Goal: Task Accomplishment & Management: Use online tool/utility

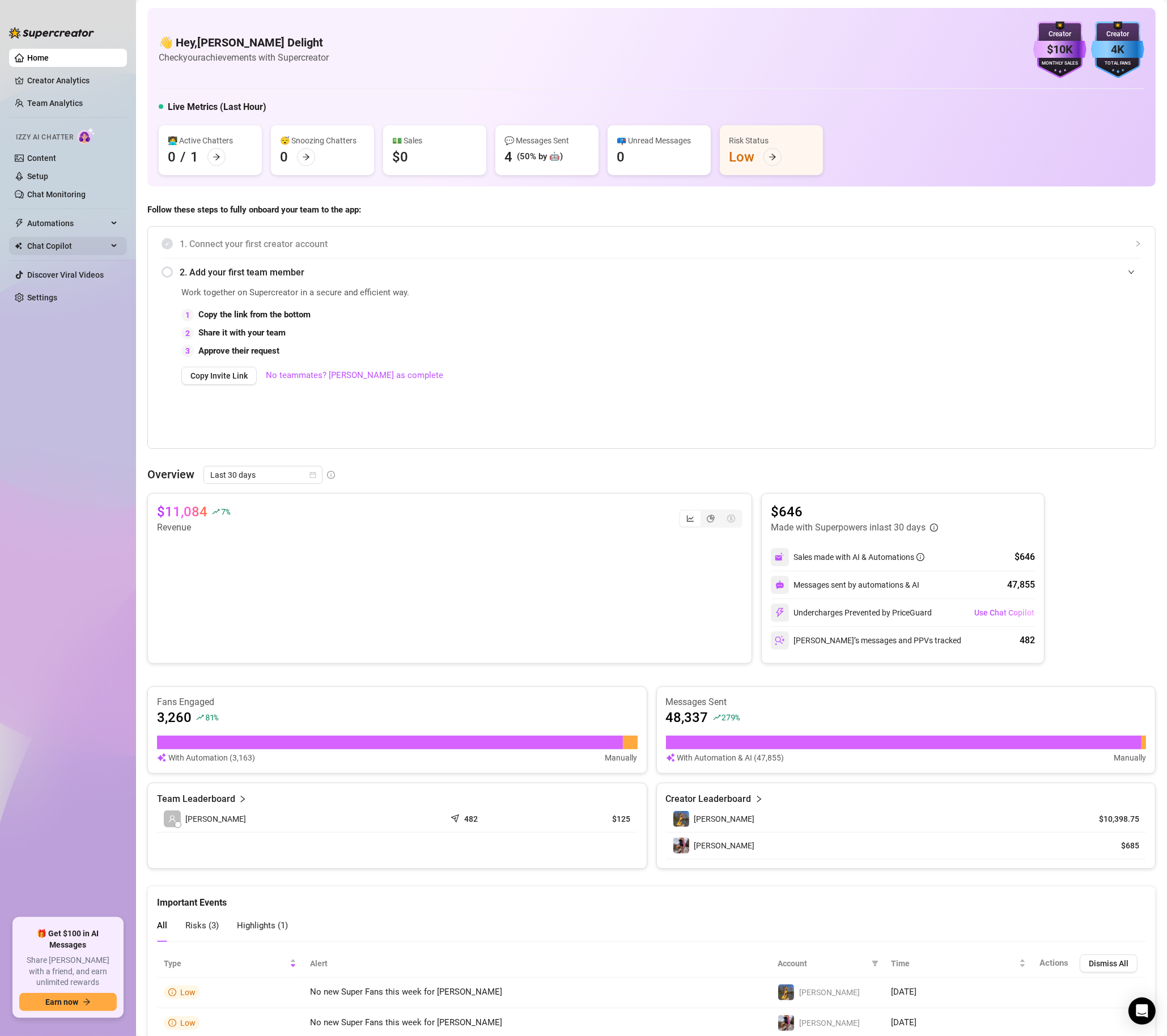
click at [101, 253] on span "Chat Copilot" at bounding box center [68, 246] width 81 height 18
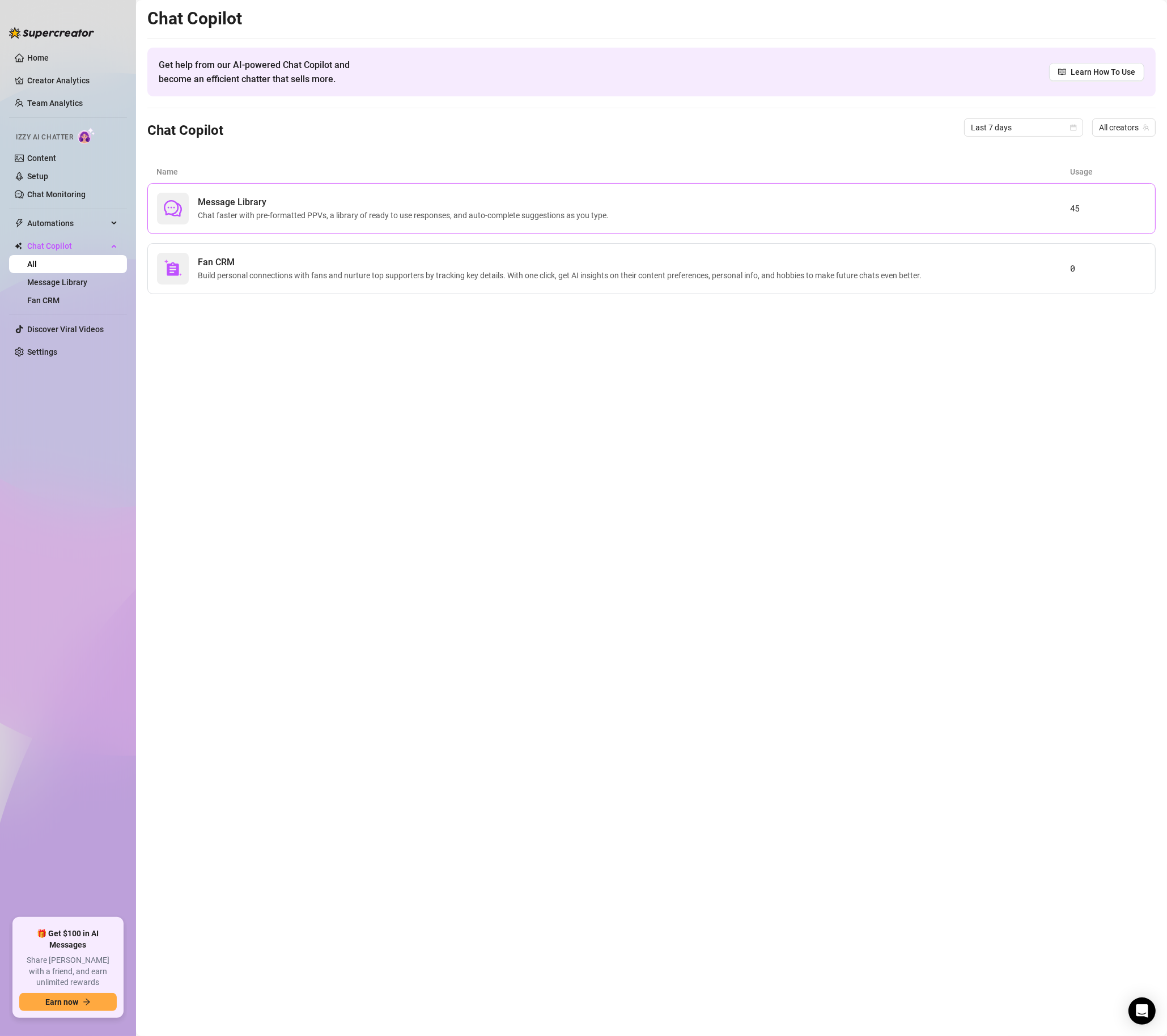
click at [857, 205] on div "Message Library Chat faster with pre-formatted PPVs, a library of ready to use …" at bounding box center [614, 208] width 914 height 32
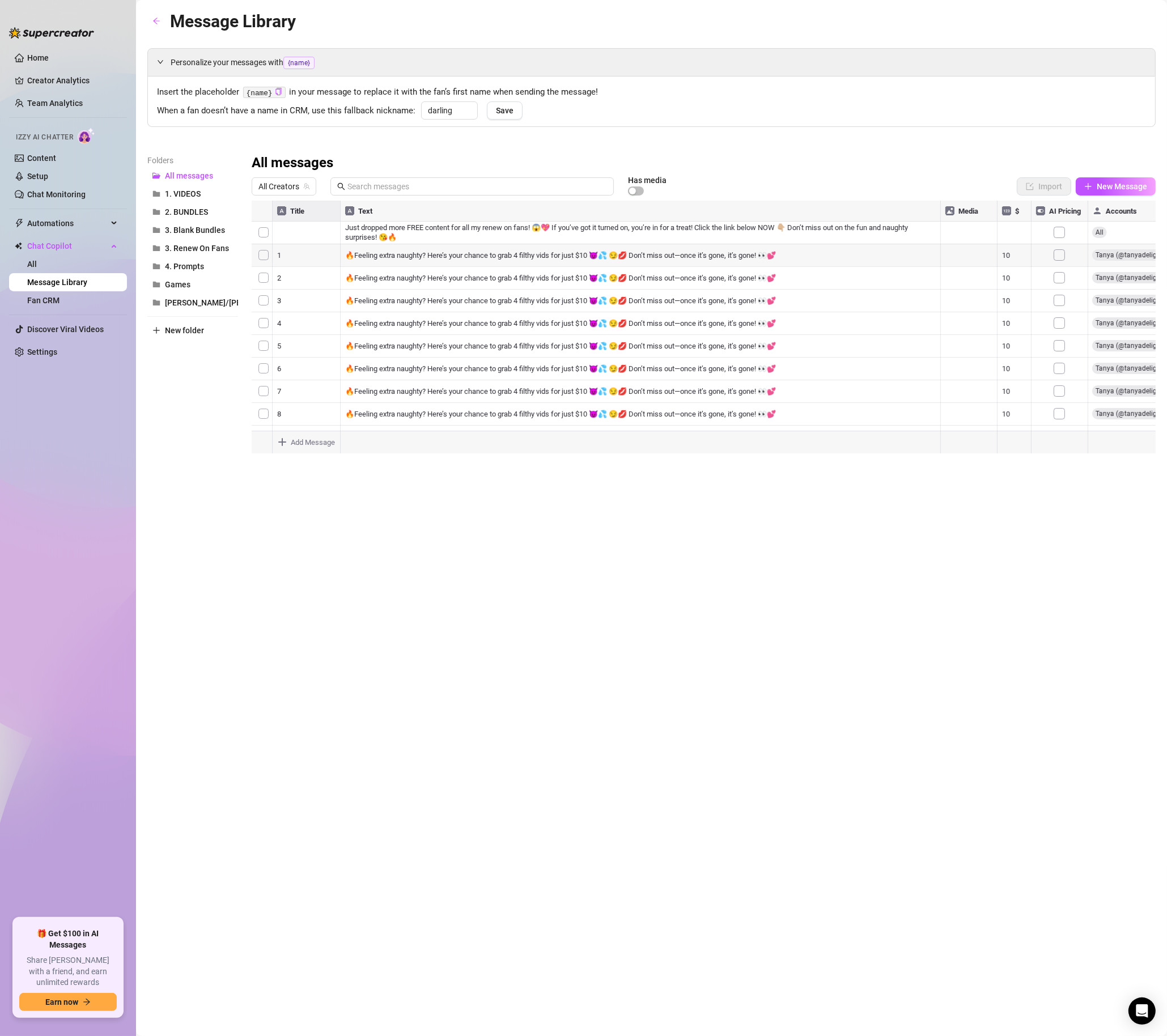
click at [305, 213] on div at bounding box center [704, 327] width 904 height 253
click at [298, 216] on div at bounding box center [704, 327] width 904 height 253
click at [295, 213] on div at bounding box center [704, 327] width 904 height 253
click at [178, 194] on span "1. VIDEOS" at bounding box center [183, 193] width 36 height 9
click at [294, 214] on div at bounding box center [704, 327] width 904 height 253
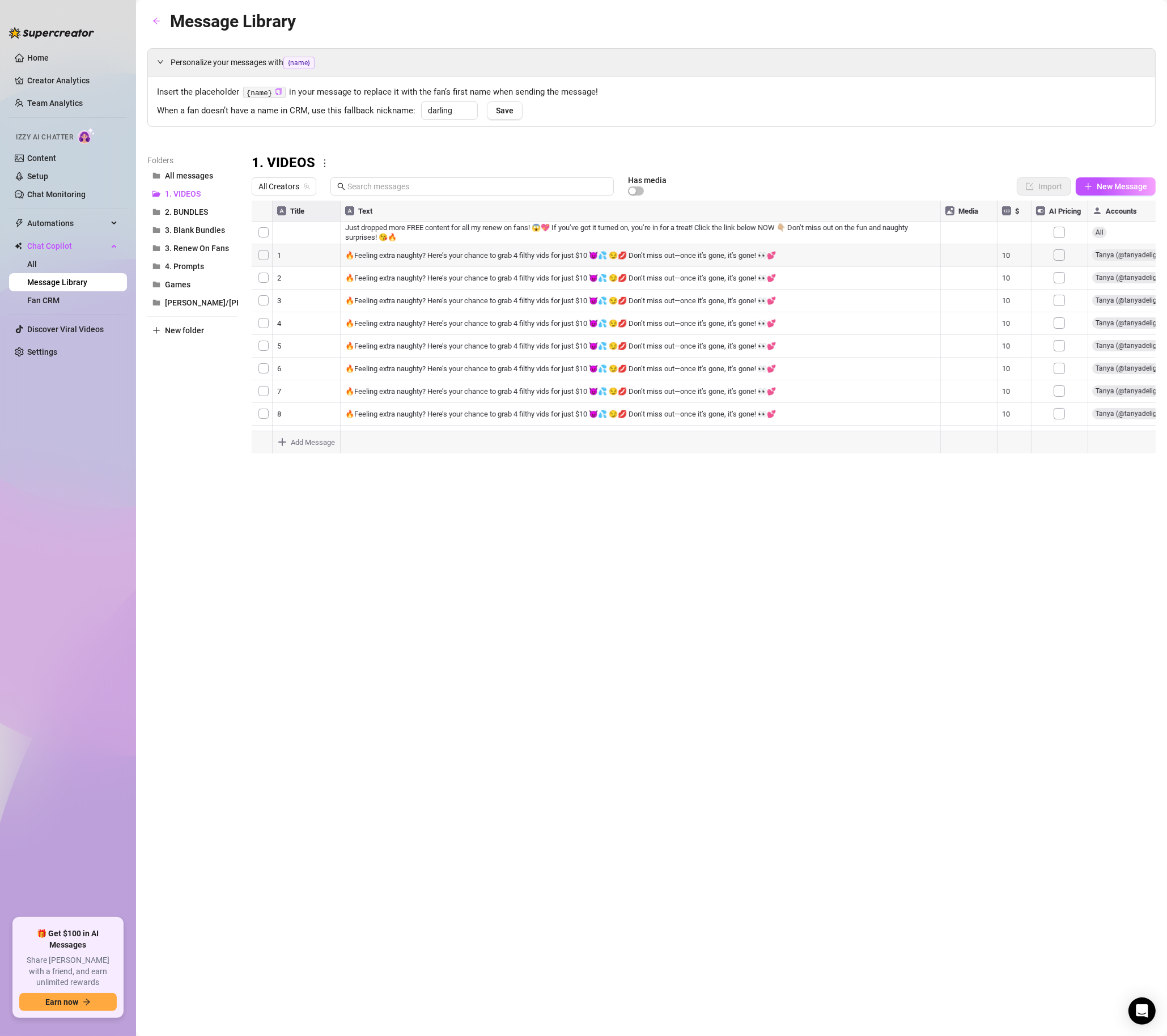
click at [294, 214] on div at bounding box center [704, 327] width 904 height 253
click at [295, 213] on div at bounding box center [704, 327] width 904 height 253
click at [296, 212] on div at bounding box center [704, 327] width 904 height 253
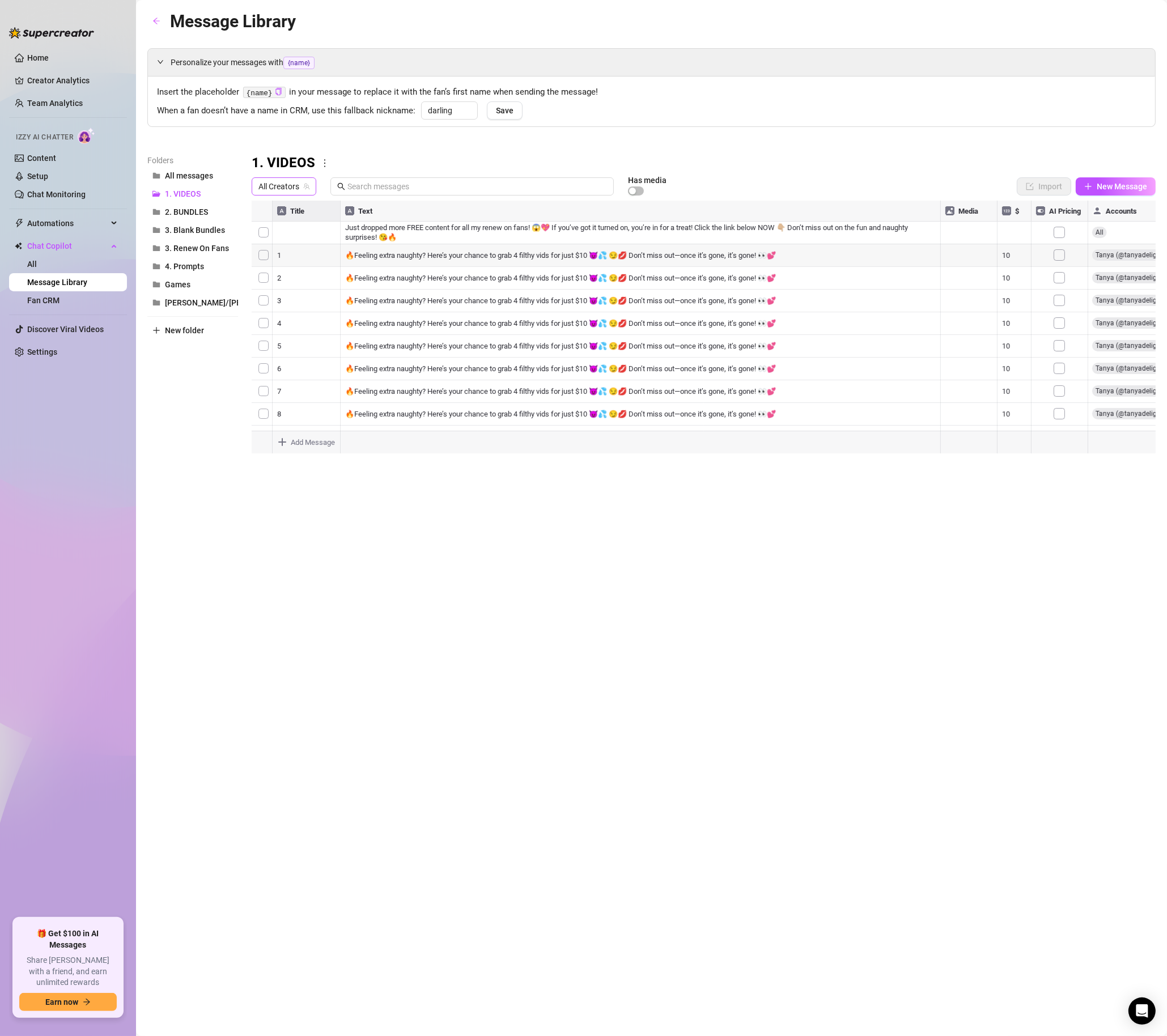
click at [283, 183] on span "All Creators" at bounding box center [283, 187] width 51 height 17
click at [822, 118] on div "When a fan doesn’t have a name in CRM, use this fallback nickname: darling Save" at bounding box center [651, 110] width 989 height 17
click at [291, 186] on span "All Creators" at bounding box center [283, 187] width 51 height 17
click at [344, 229] on span "( tanyadelight )" at bounding box center [369, 229] width 50 height 13
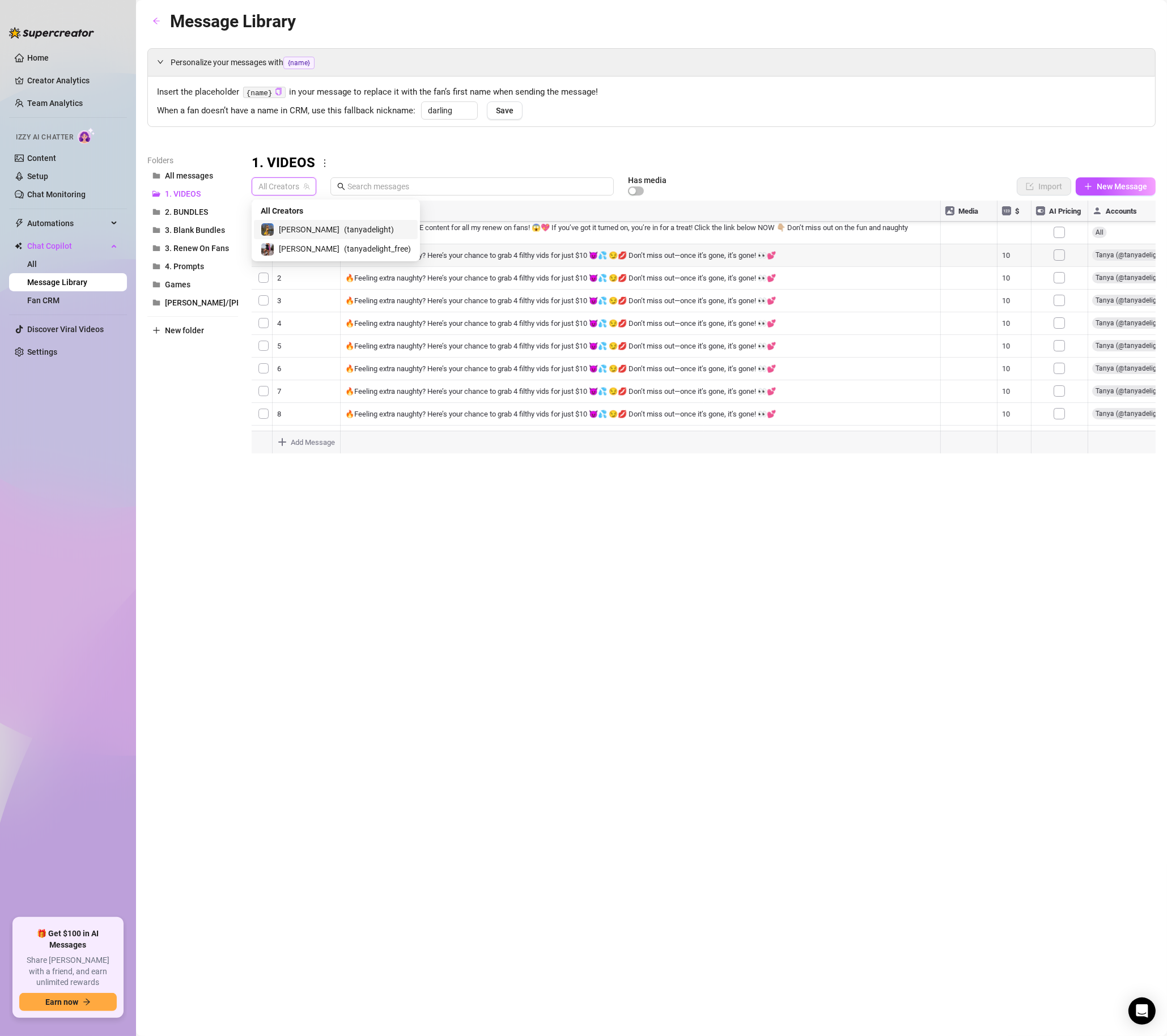
scroll to position [3696, 0]
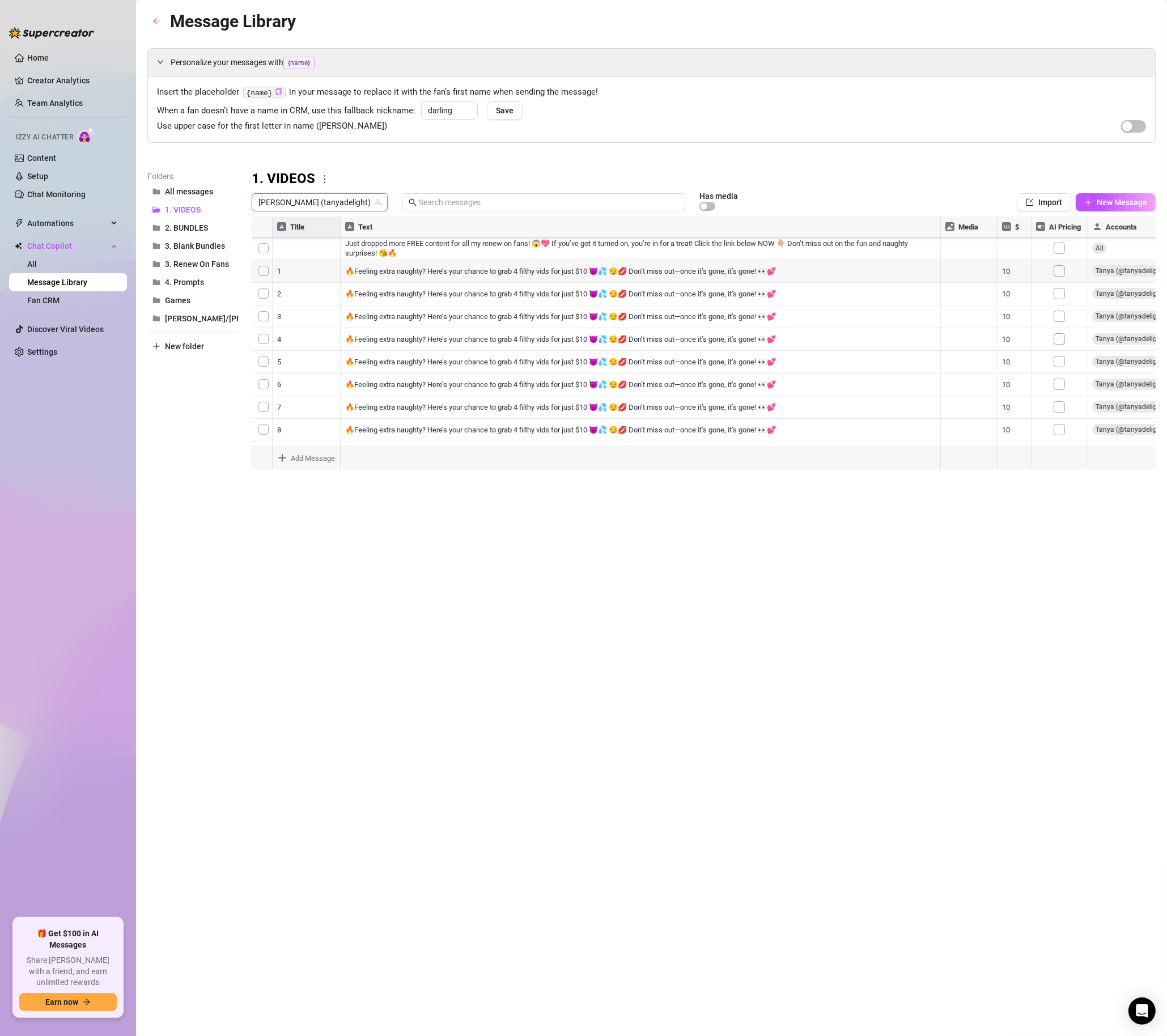
click at [309, 199] on span "[PERSON_NAME] (tanyadelight)" at bounding box center [319, 203] width 123 height 17
click at [344, 251] on span "( tanyadelight )" at bounding box center [369, 245] width 50 height 13
click at [1011, 374] on div at bounding box center [704, 343] width 904 height 253
click at [1010, 373] on div at bounding box center [704, 343] width 904 height 253
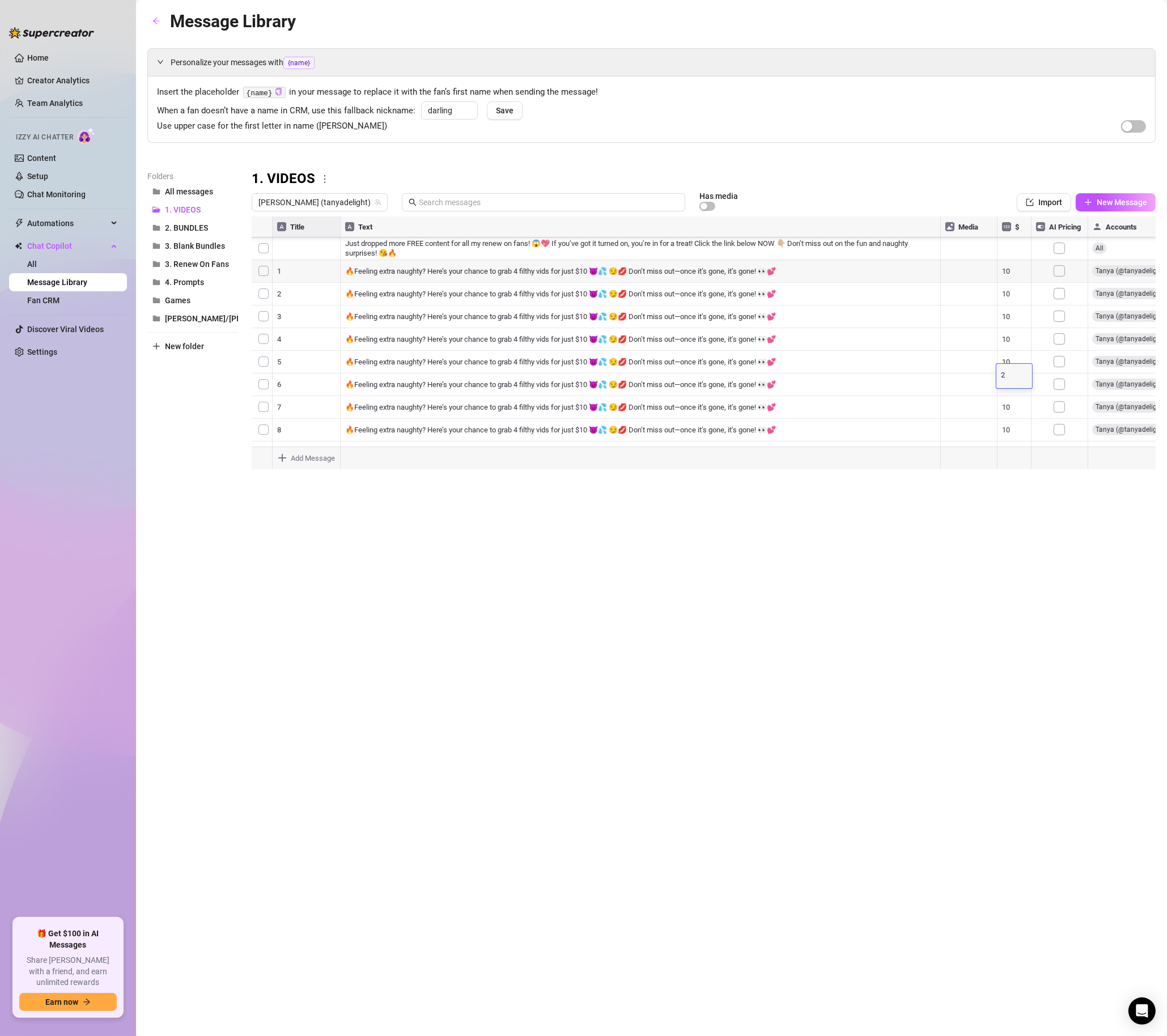
type textarea "20"
click at [973, 602] on div "Message Library Personalize your messages with {name} Insert the placeholder {n…" at bounding box center [652, 505] width 1009 height 994
click at [290, 207] on span "[PERSON_NAME] (tanyadelight)" at bounding box center [319, 203] width 123 height 17
click at [358, 269] on span "( tanyadelight_free )" at bounding box center [378, 264] width 67 height 13
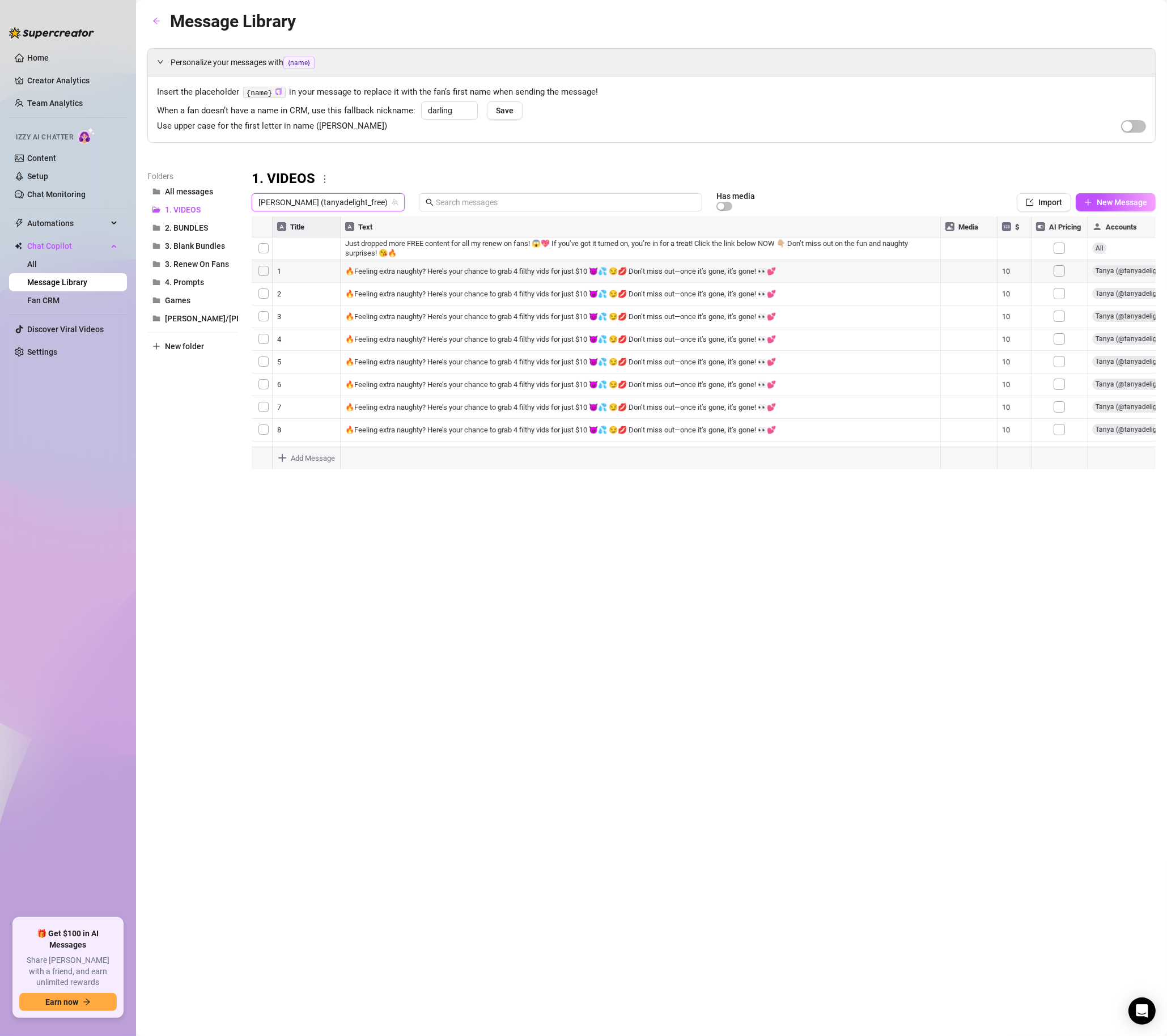
click at [1061, 321] on div at bounding box center [704, 343] width 904 height 253
click at [1013, 318] on div at bounding box center [704, 343] width 904 height 253
type textarea "40"
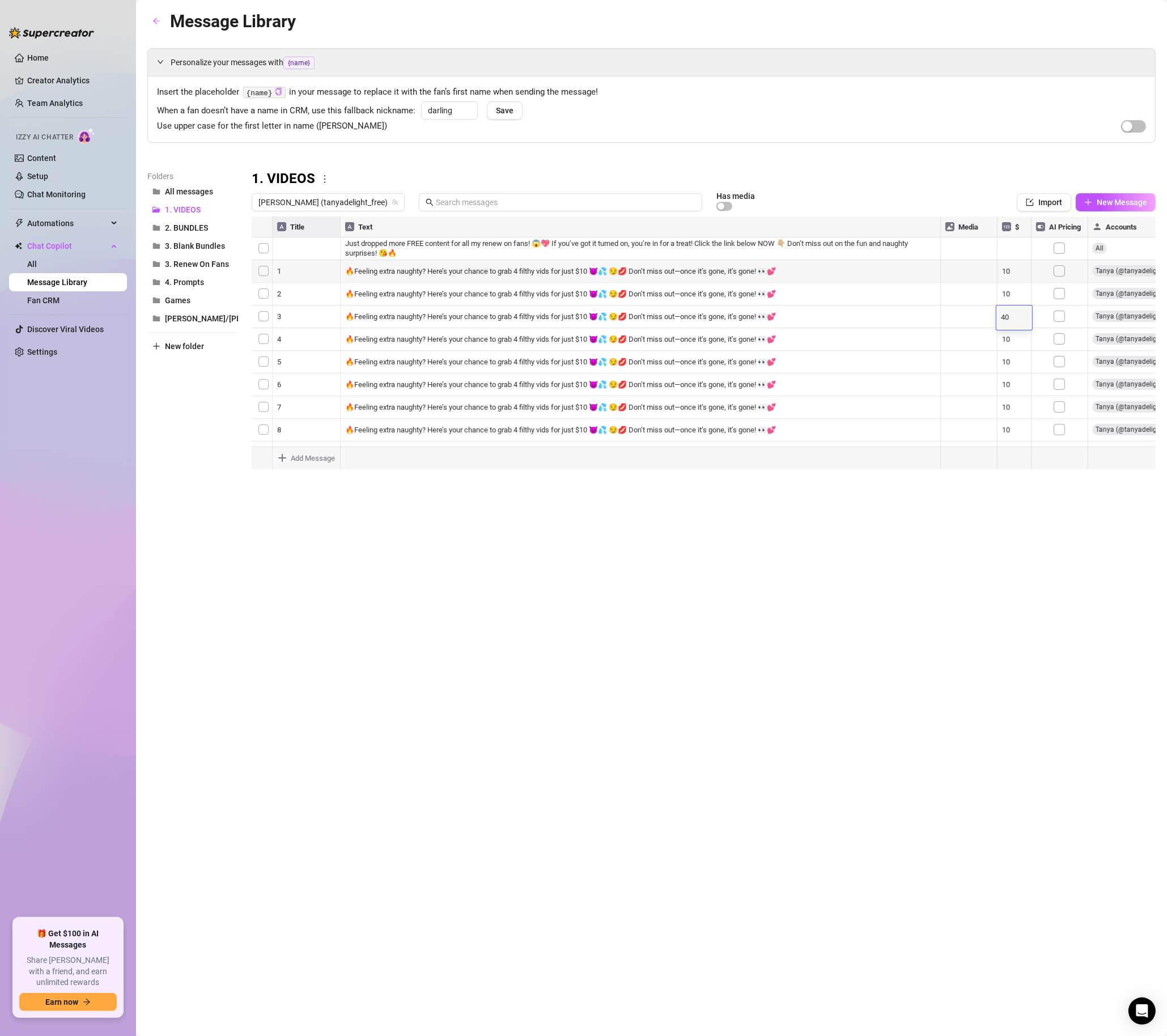
click at [1011, 520] on div "Message Library Personalize your messages with {name} Insert the placeholder {n…" at bounding box center [652, 505] width 1009 height 994
click at [418, 296] on div at bounding box center [704, 343] width 904 height 253
click at [1011, 293] on div at bounding box center [704, 343] width 904 height 253
type textarea "40"
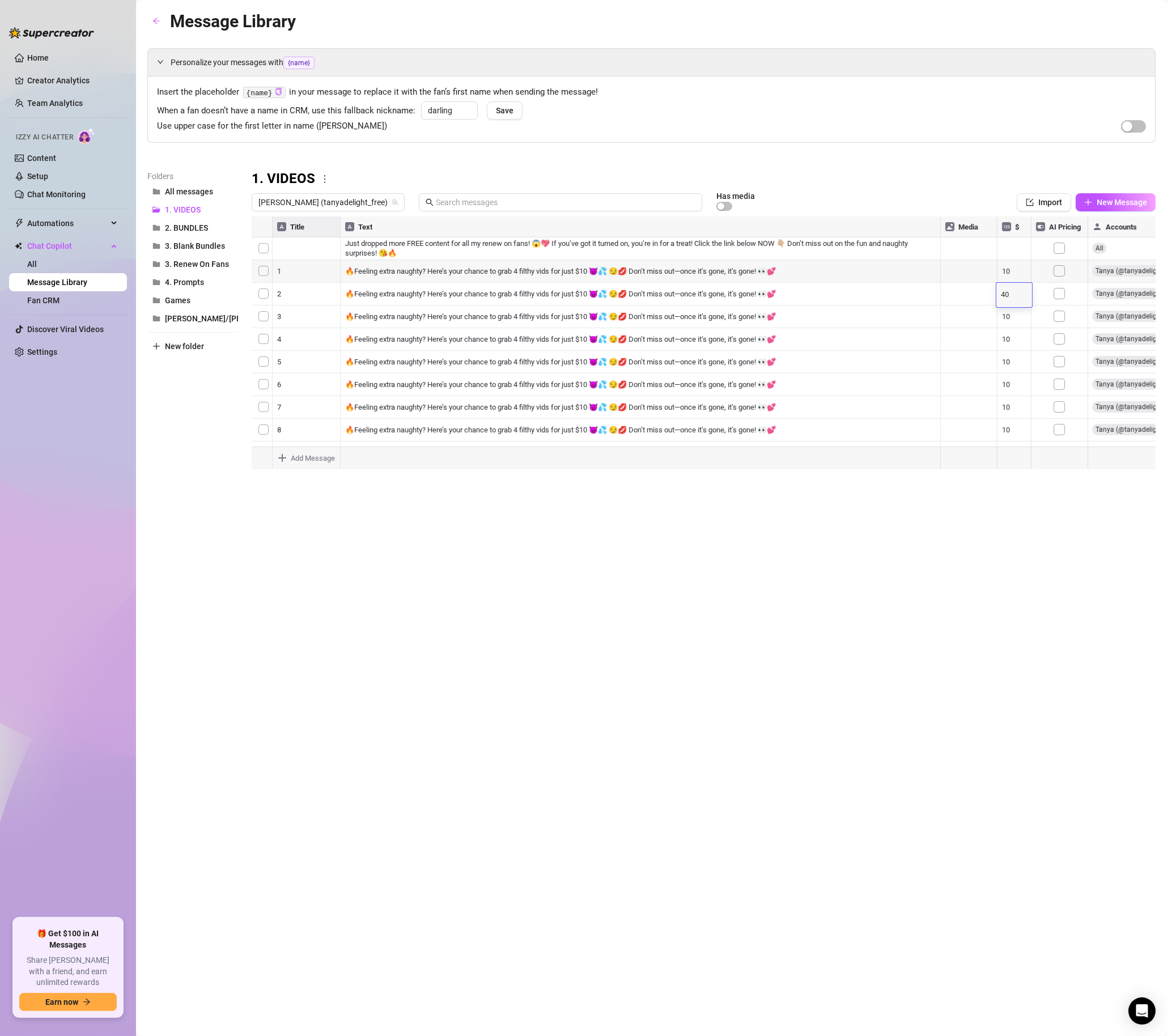
click at [949, 577] on div "Message Library Personalize your messages with {name} Insert the placeholder {n…" at bounding box center [652, 505] width 1009 height 994
click at [1014, 320] on div at bounding box center [704, 343] width 904 height 253
type textarea "100"
click at [1022, 550] on div "Message Library Personalize your messages with {name} Insert the placeholder {n…" at bounding box center [652, 505] width 1009 height 994
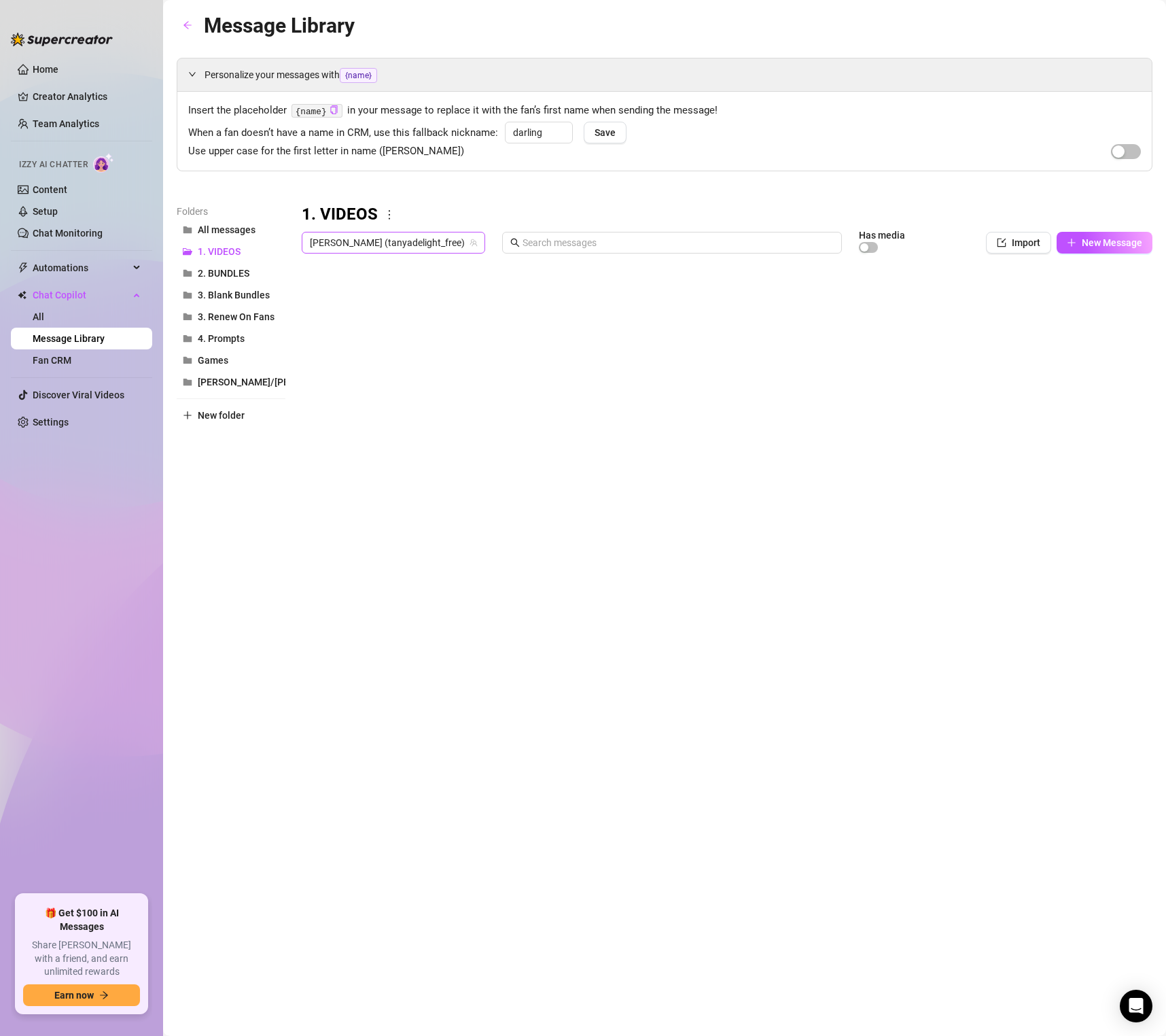
click at [384, 238] on span "[PERSON_NAME] (tanyadelight_free)" at bounding box center [393, 243] width 167 height 20
click at [413, 295] on span "( tanyadelight )" at bounding box center [443, 293] width 60 height 15
click at [363, 235] on span "[PERSON_NAME] (tanyadelight)" at bounding box center [383, 243] width 147 height 20
click at [413, 291] on span "( tanyadelight )" at bounding box center [443, 293] width 60 height 15
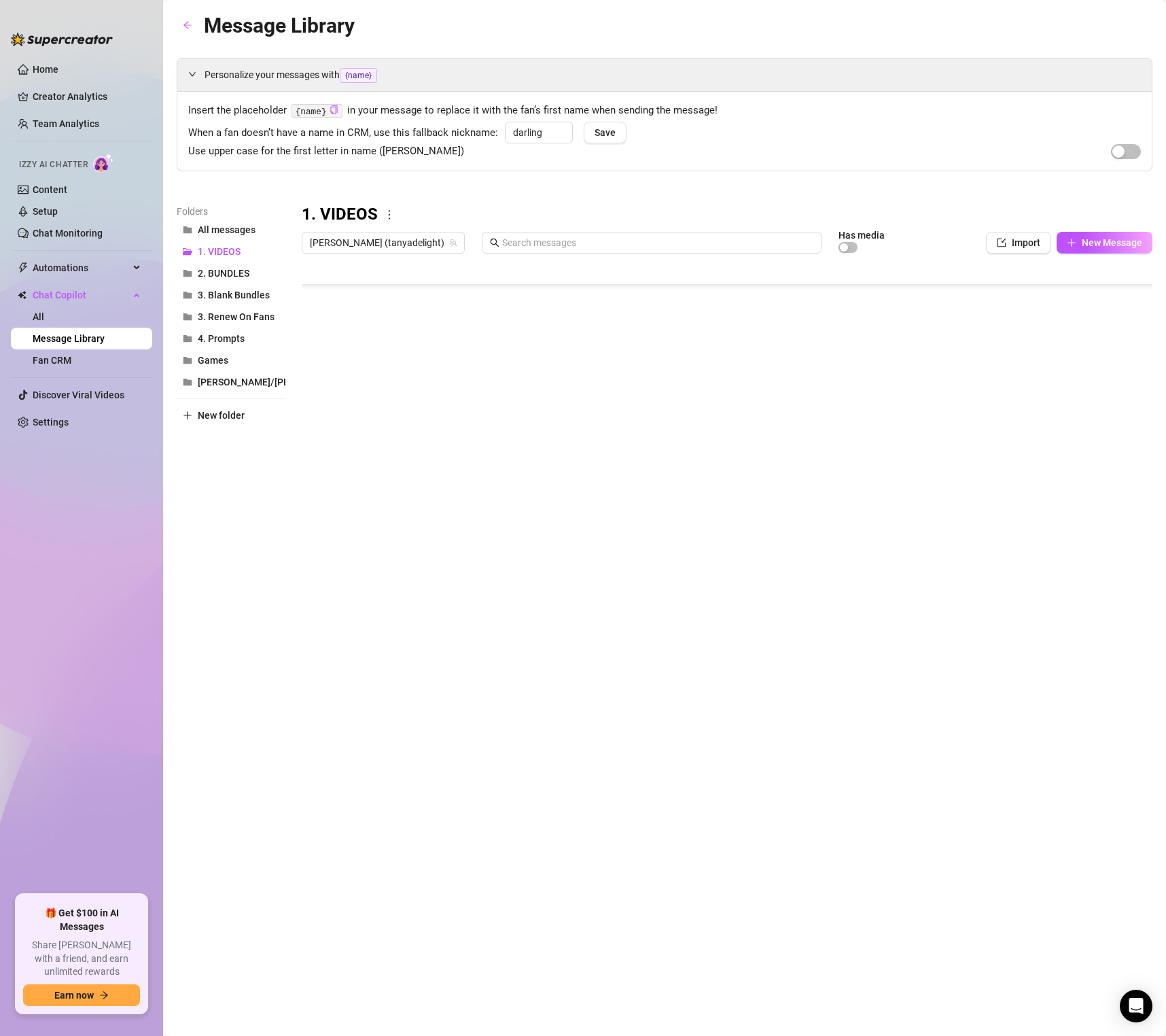
click at [978, 434] on div at bounding box center [727, 411] width 851 height 303
type textarea "28"
click at [898, 608] on div "Message Library Personalize your messages with {name} Insert the placeholder {n…" at bounding box center [664, 503] width 976 height 985
click at [366, 246] on span "[PERSON_NAME] (tanyadelight)" at bounding box center [383, 243] width 147 height 20
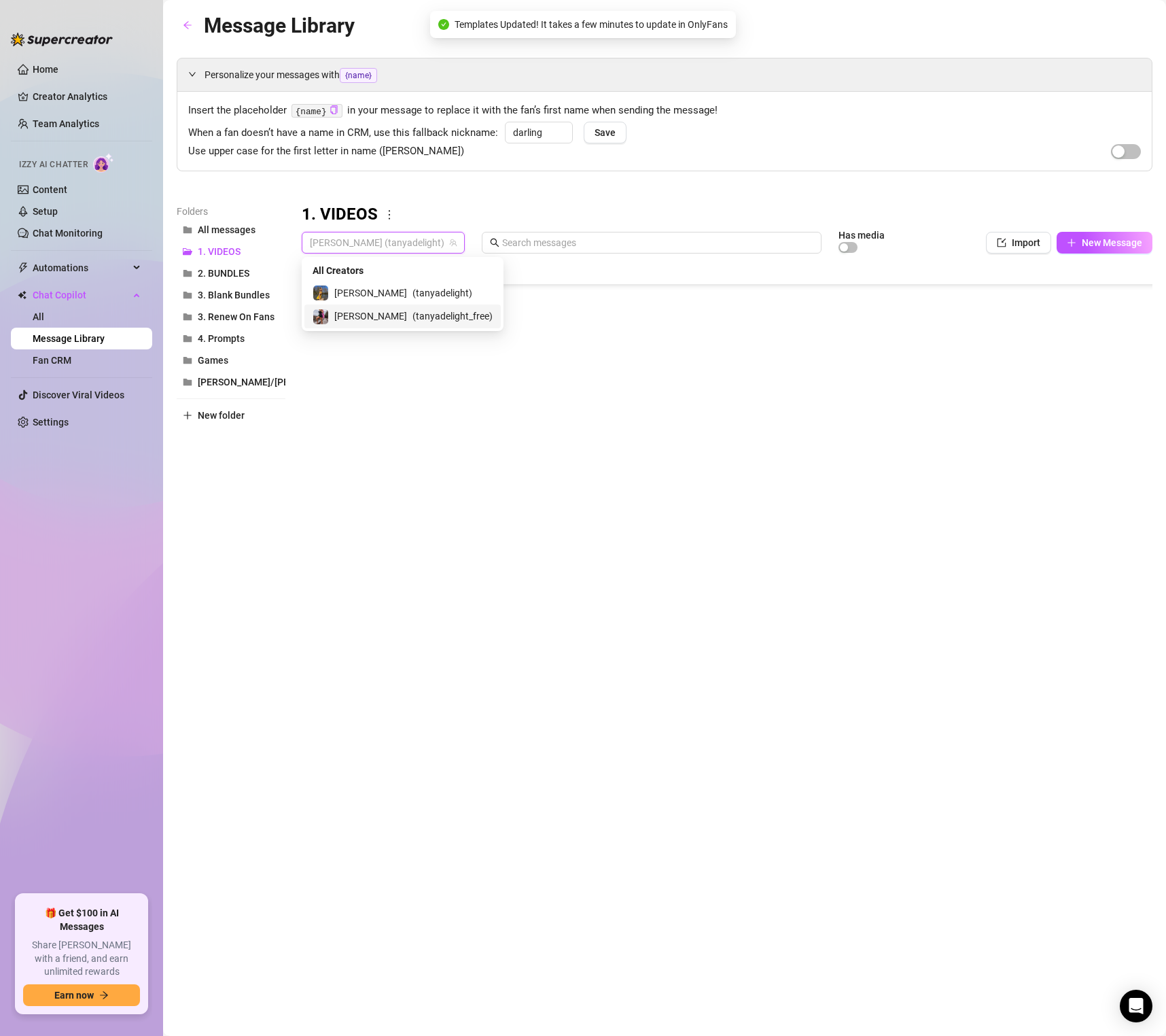
click at [413, 316] on span "( tanyadelight_free )" at bounding box center [453, 316] width 80 height 15
click at [974, 435] on div at bounding box center [727, 411] width 851 height 303
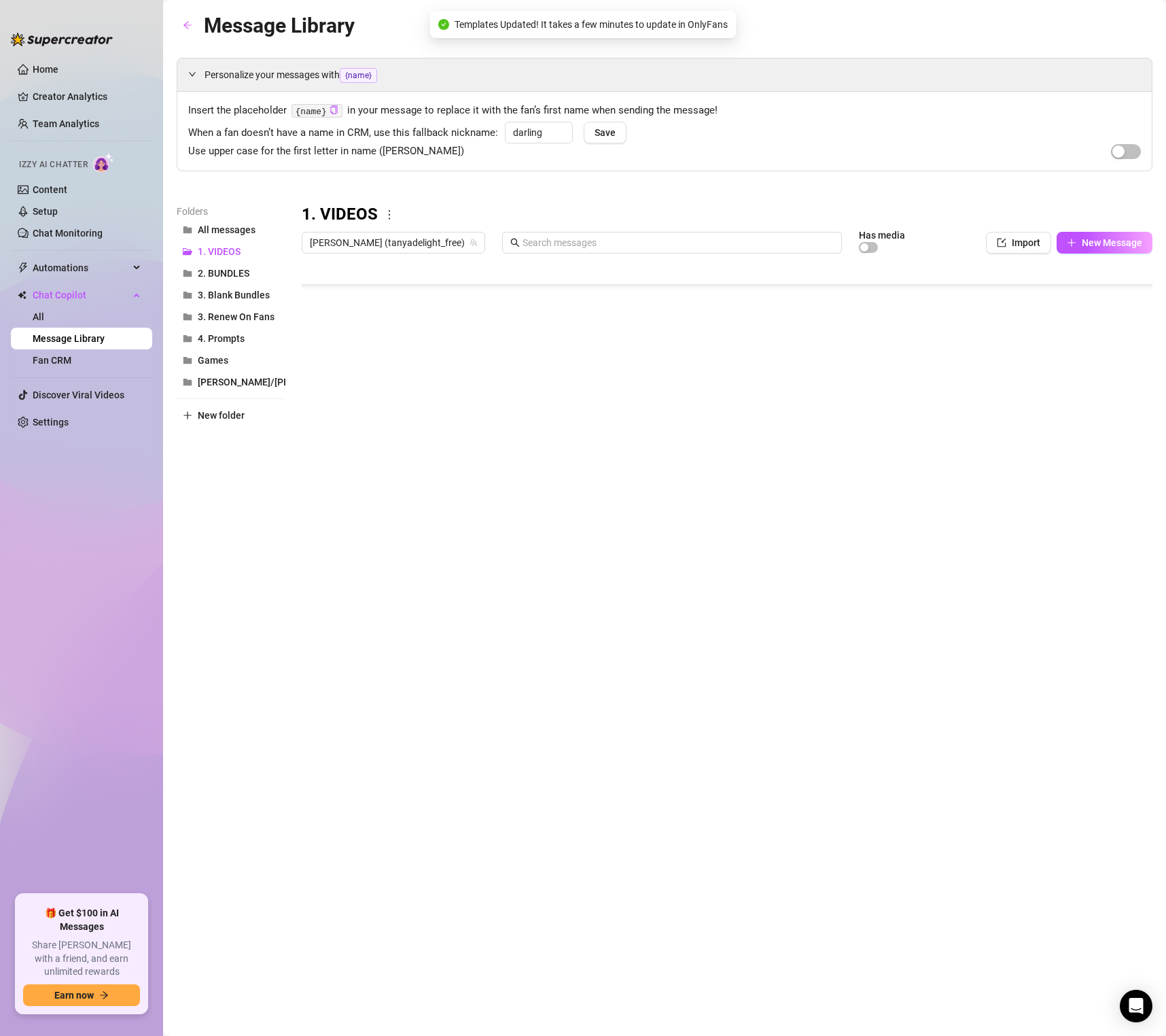
click at [974, 435] on div at bounding box center [727, 411] width 851 height 303
type textarea "55"
click at [978, 565] on div "Message Library Personalize your messages with {name} Insert the placeholder {n…" at bounding box center [664, 503] width 976 height 985
click at [397, 251] on span "[PERSON_NAME] (tanyadelight_free)" at bounding box center [393, 243] width 167 height 20
click at [413, 295] on span "( tanyadelight )" at bounding box center [443, 293] width 60 height 15
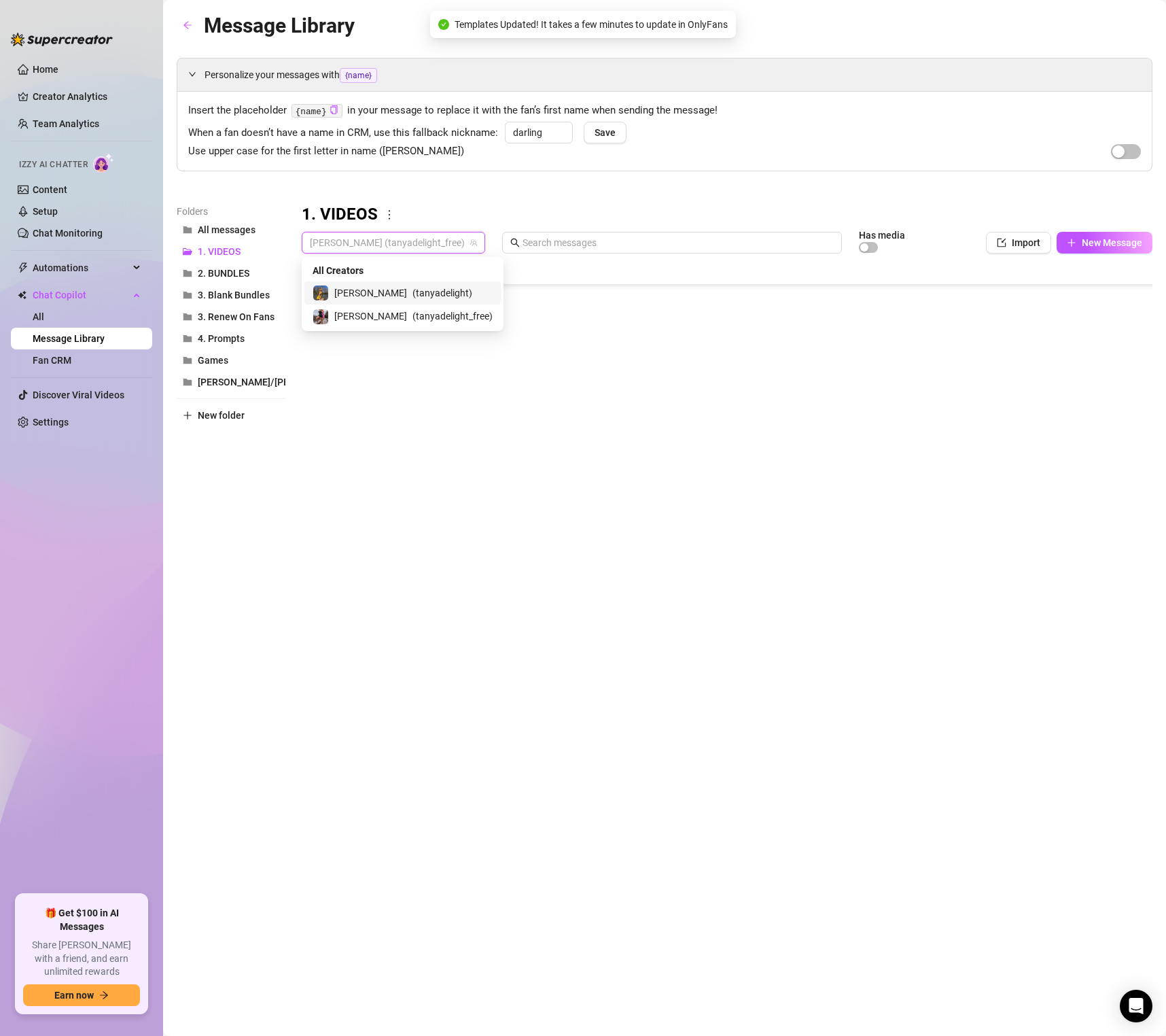
scroll to position [4430, 0]
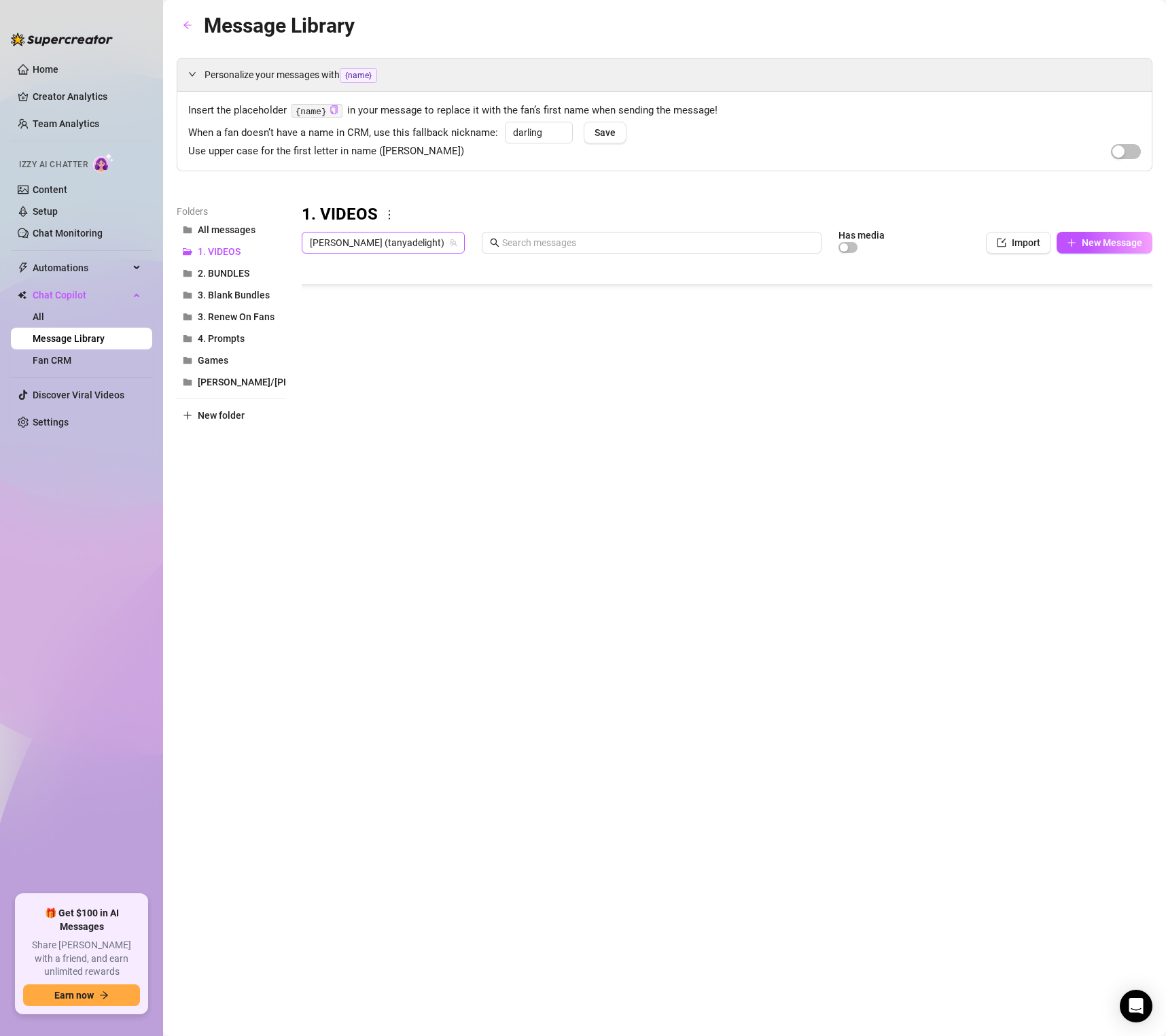
click at [351, 243] on span "[PERSON_NAME] (tanyadelight)" at bounding box center [383, 243] width 147 height 20
click at [413, 309] on span "( tanyadelight_free )" at bounding box center [453, 316] width 80 height 15
click at [978, 691] on div "Message Library Personalize your messages with {name} Insert the placeholder {n…" at bounding box center [664, 503] width 976 height 985
click at [354, 245] on span "[PERSON_NAME] (tanyadelight_free)" at bounding box center [393, 243] width 167 height 20
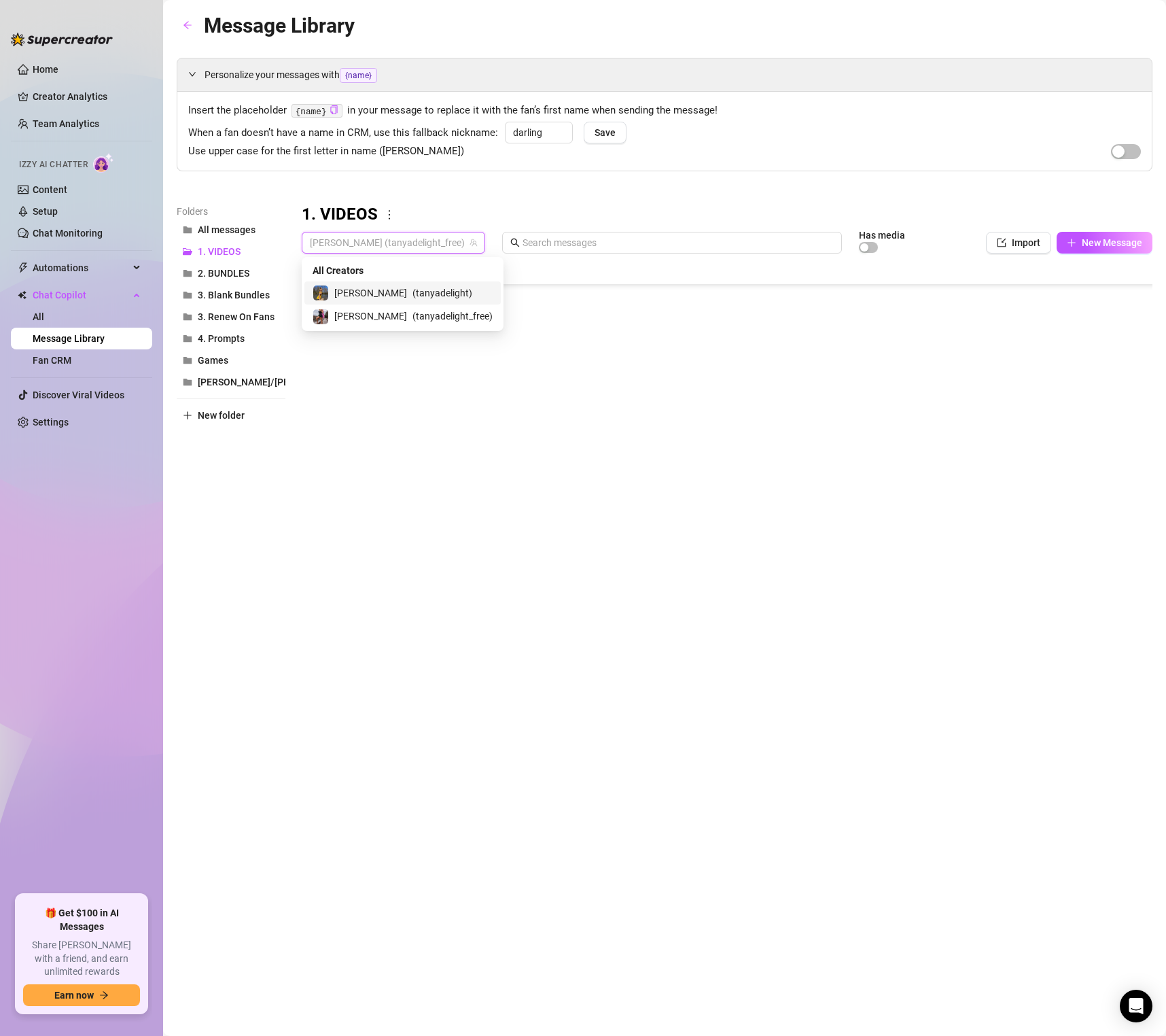
click at [413, 294] on span "( tanyadelight )" at bounding box center [443, 293] width 60 height 15
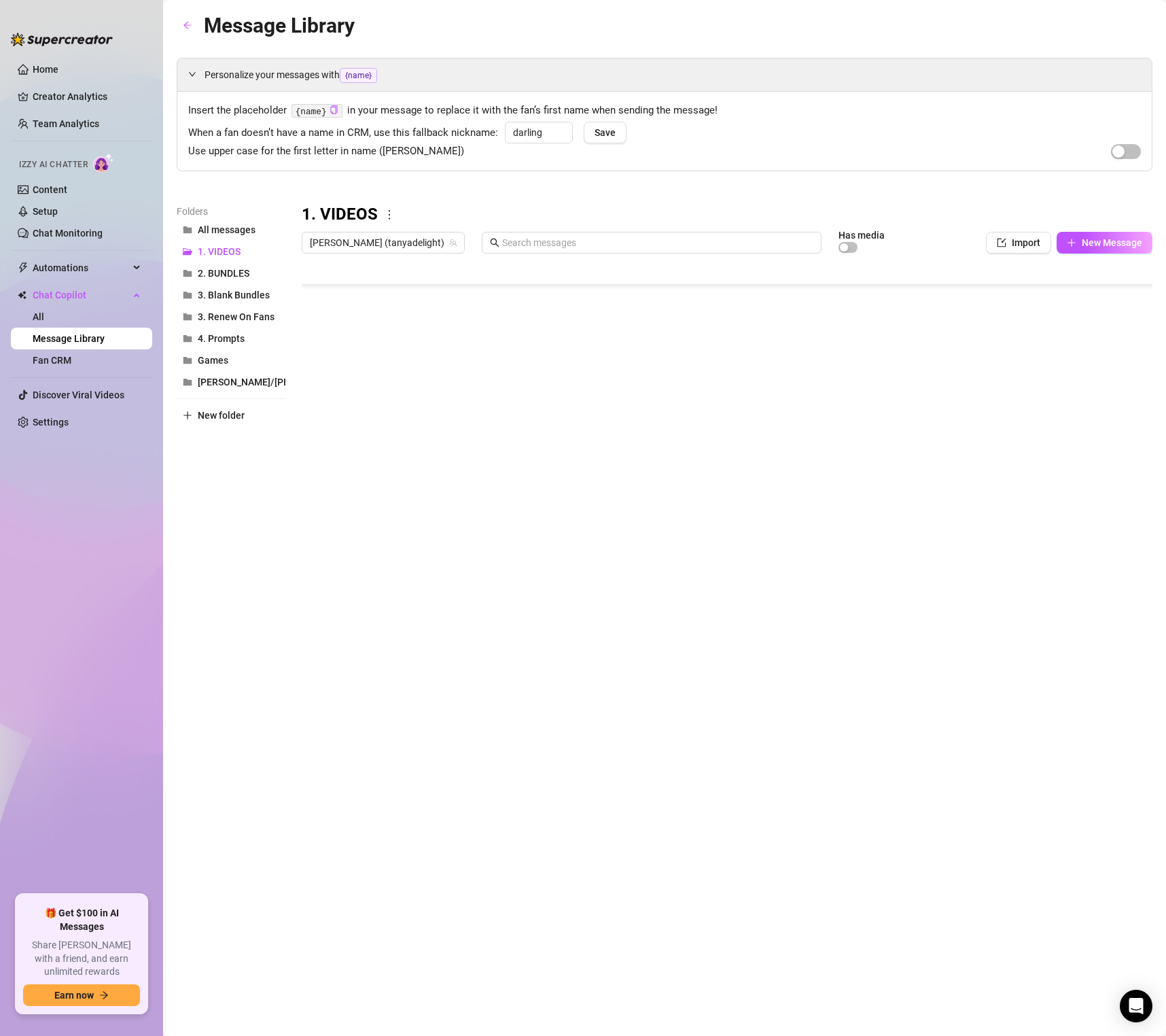
click at [967, 403] on div at bounding box center [727, 411] width 851 height 303
click at [974, 404] on div at bounding box center [727, 411] width 851 height 303
type textarea "30"
click at [983, 597] on div "Message Library Personalize your messages with {name} Insert the placeholder {n…" at bounding box center [664, 503] width 976 height 985
click at [982, 432] on div at bounding box center [727, 411] width 851 height 303
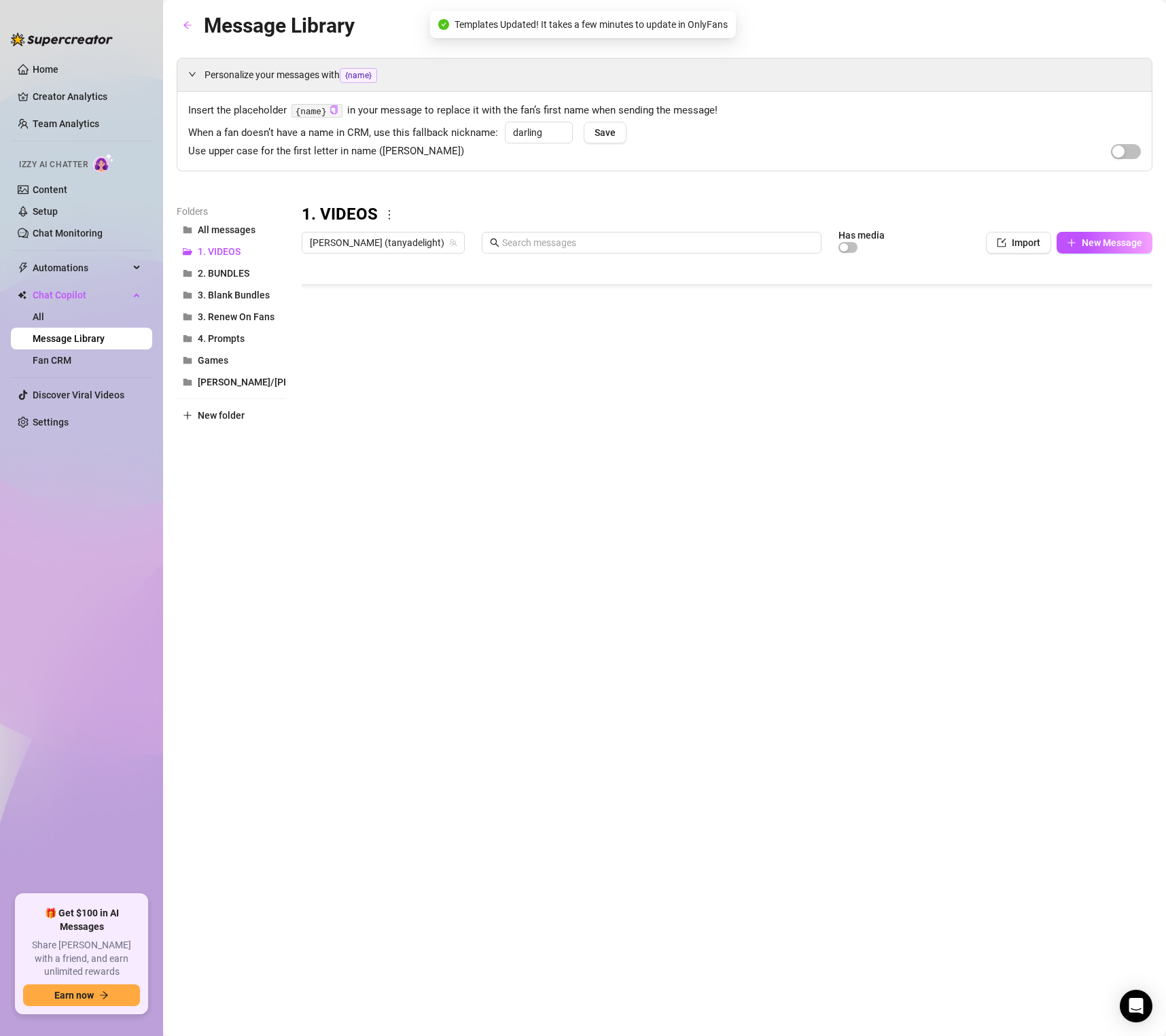
click at [980, 405] on div at bounding box center [727, 411] width 851 height 303
click at [369, 246] on span "[PERSON_NAME] (tanyadelight)" at bounding box center [383, 243] width 147 height 20
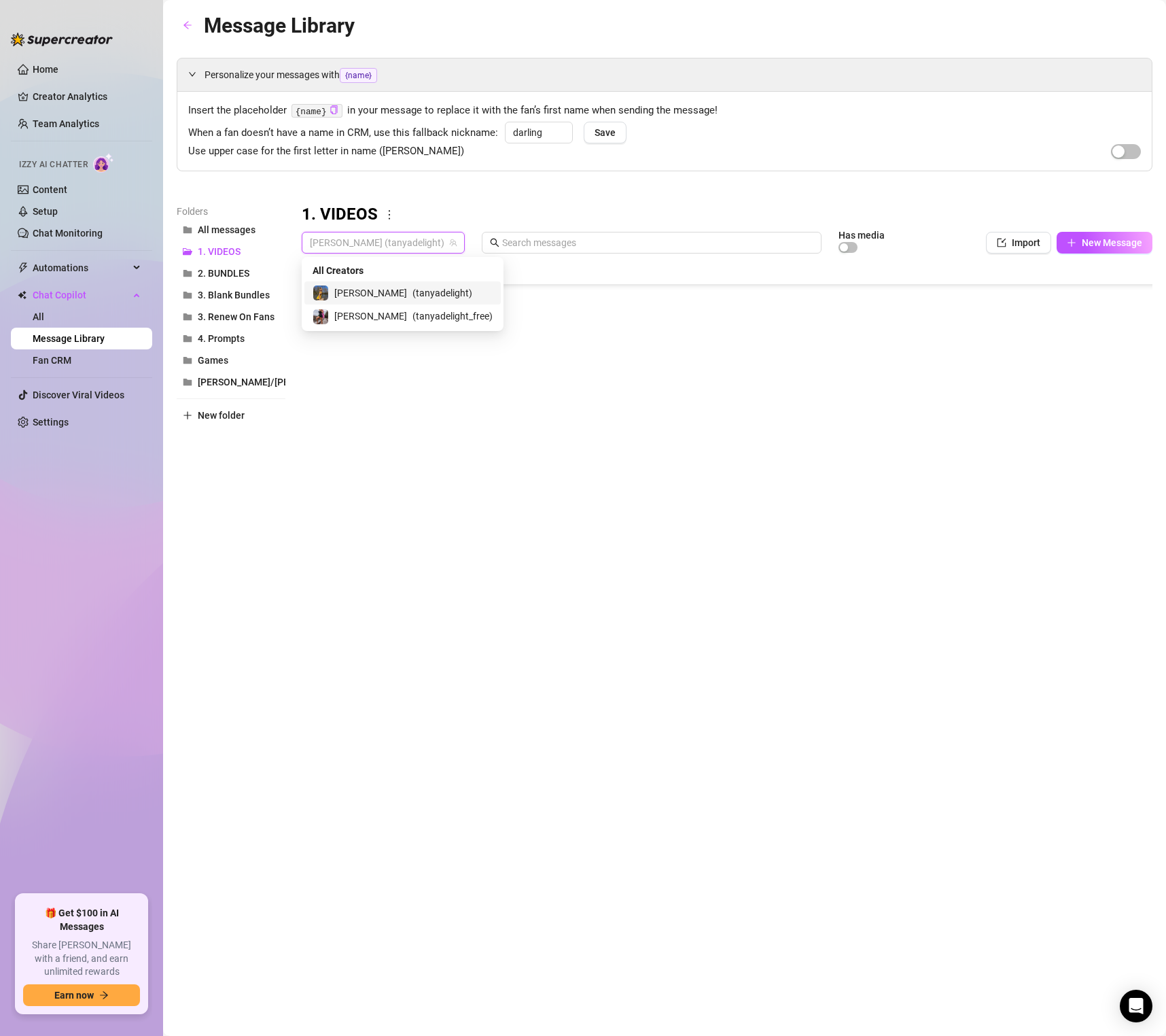
click at [413, 296] on span "( tanyadelight )" at bounding box center [443, 293] width 60 height 15
click at [377, 235] on span "[PERSON_NAME] (tanyadelight)" at bounding box center [383, 243] width 147 height 20
click at [441, 438] on div at bounding box center [727, 411] width 851 height 303
click at [849, 390] on div at bounding box center [727, 411] width 851 height 303
click at [988, 405] on div at bounding box center [727, 411] width 851 height 303
